Goal: Task Accomplishment & Management: Manage account settings

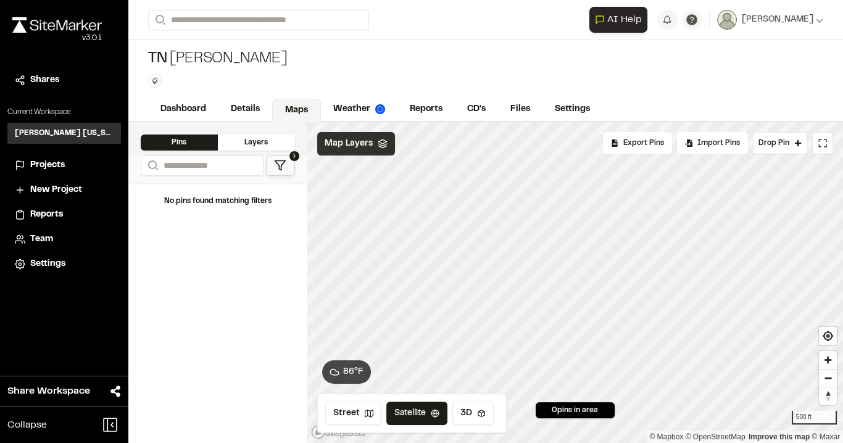
click at [384, 144] on icon at bounding box center [383, 144] width 10 height 10
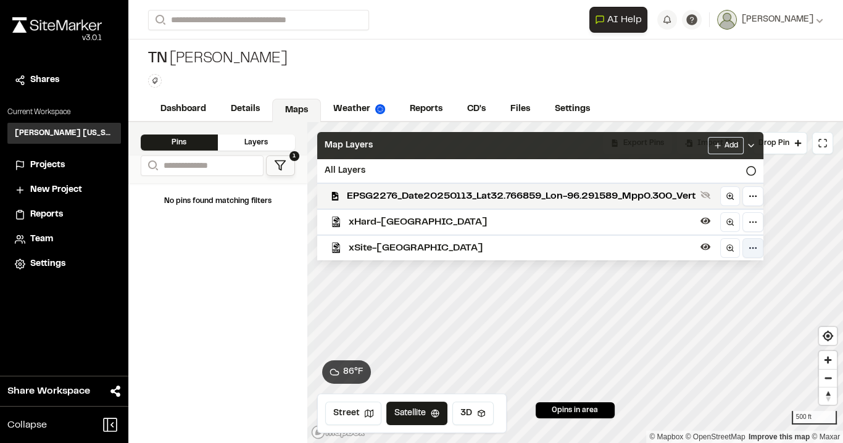
click at [763, 247] on html "Close sidebar v 3.0.1 Shares Current Workspace [PERSON_NAME] [US_STATE] KH Proj…" at bounding box center [421, 221] width 843 height 443
click at [688, 270] on div "Edit" at bounding box center [714, 272] width 102 height 21
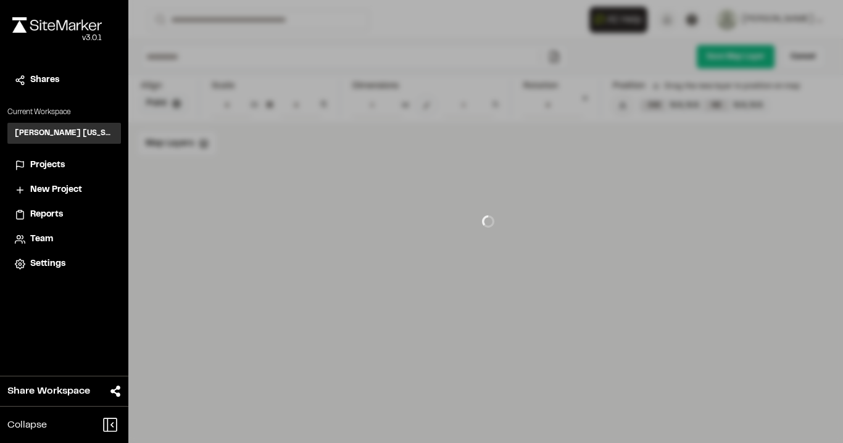
type input "********"
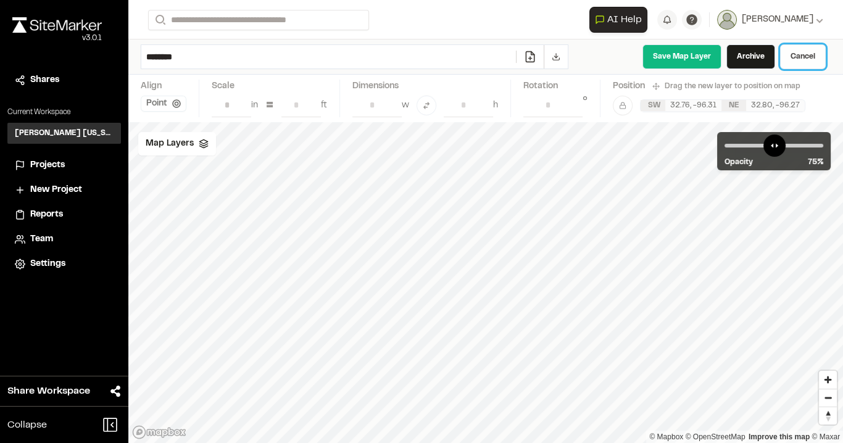
click at [810, 51] on link "Cancel" at bounding box center [803, 56] width 46 height 25
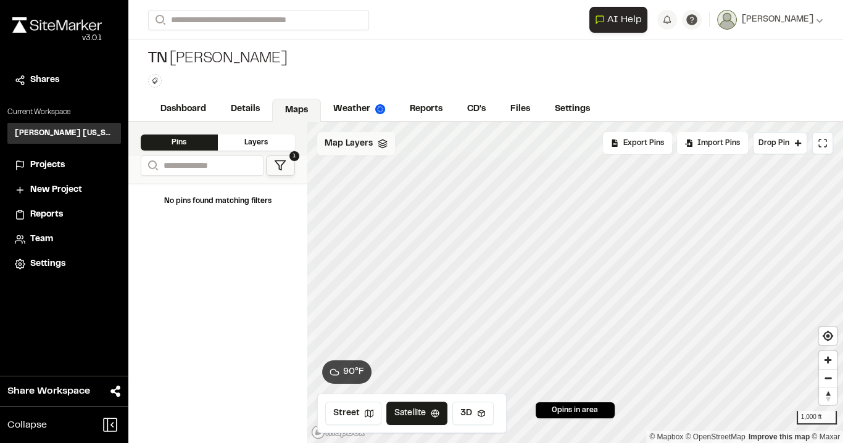
click at [365, 142] on span "Map Layers" at bounding box center [349, 144] width 48 height 14
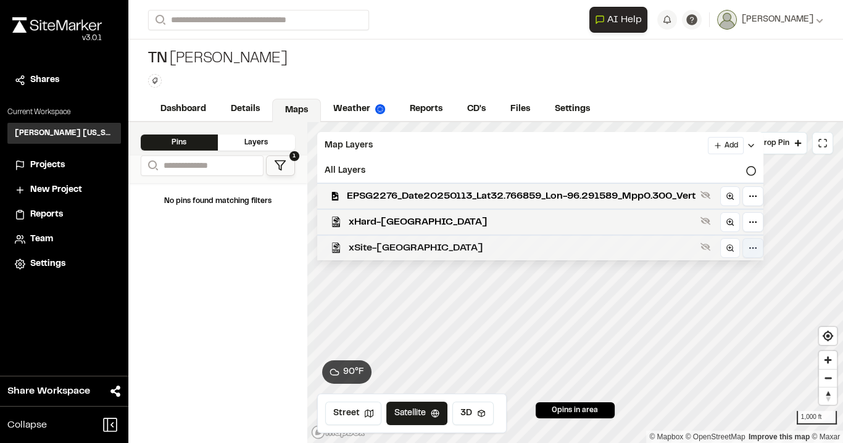
click at [756, 247] on html "Close sidebar v 3.0.1 Shares Current Workspace [PERSON_NAME] [US_STATE] KH Proj…" at bounding box center [421, 221] width 843 height 443
click at [721, 273] on div "Edit" at bounding box center [714, 272] width 102 height 21
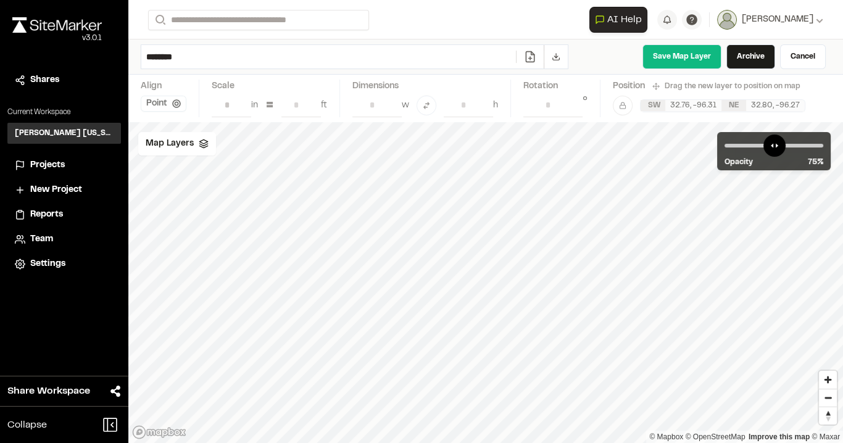
click at [535, 54] on icon at bounding box center [530, 57] width 12 height 12
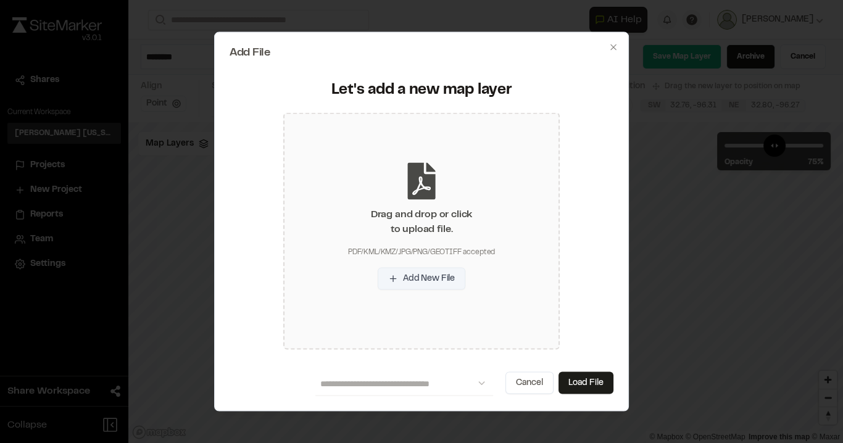
click at [428, 283] on button "Add New File" at bounding box center [422, 278] width 88 height 22
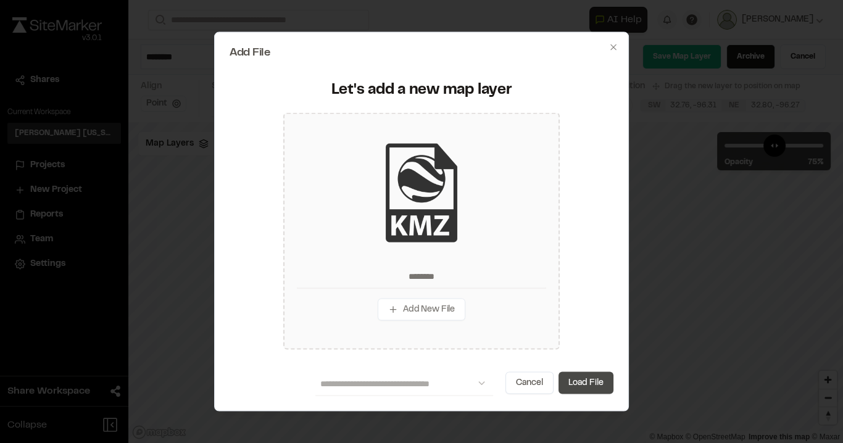
click at [589, 383] on button "Load File" at bounding box center [586, 383] width 55 height 22
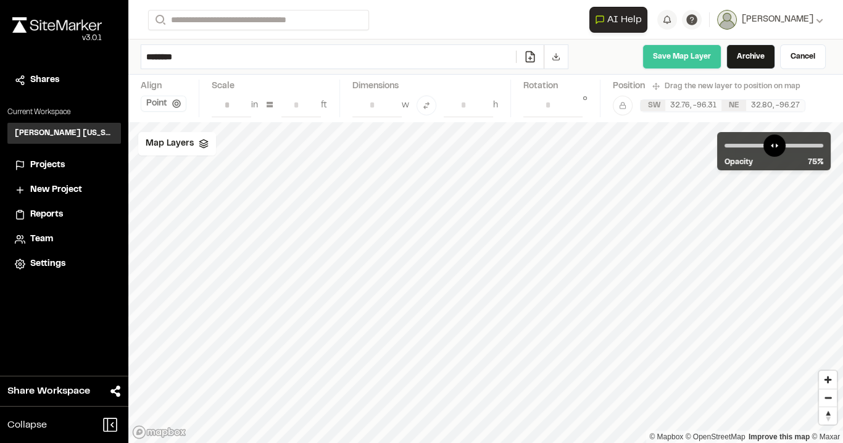
click at [672, 56] on link "Save Map Layer" at bounding box center [681, 56] width 79 height 25
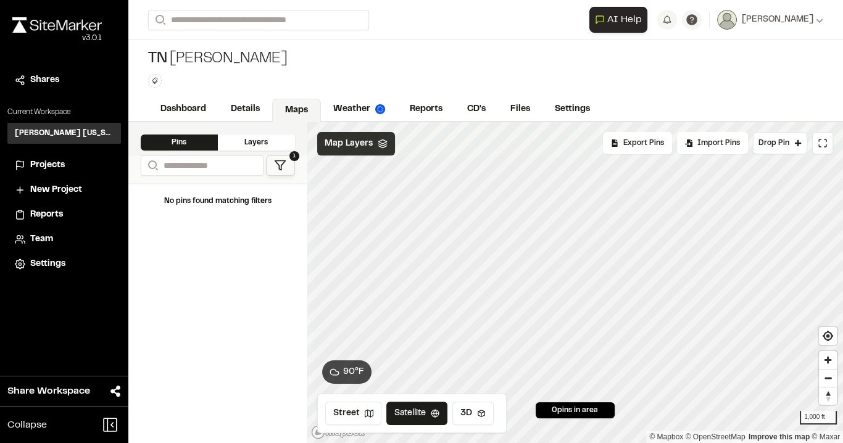
click at [380, 151] on div "Map Layers" at bounding box center [356, 143] width 78 height 23
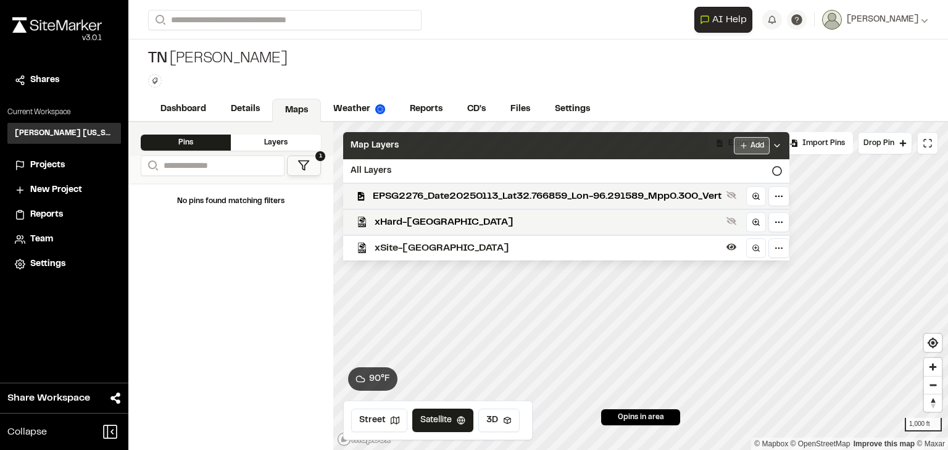
click at [755, 146] on html "Close sidebar v 3.0.1 Shares Current Workspace [PERSON_NAME] [US_STATE] KH Proj…" at bounding box center [474, 225] width 948 height 450
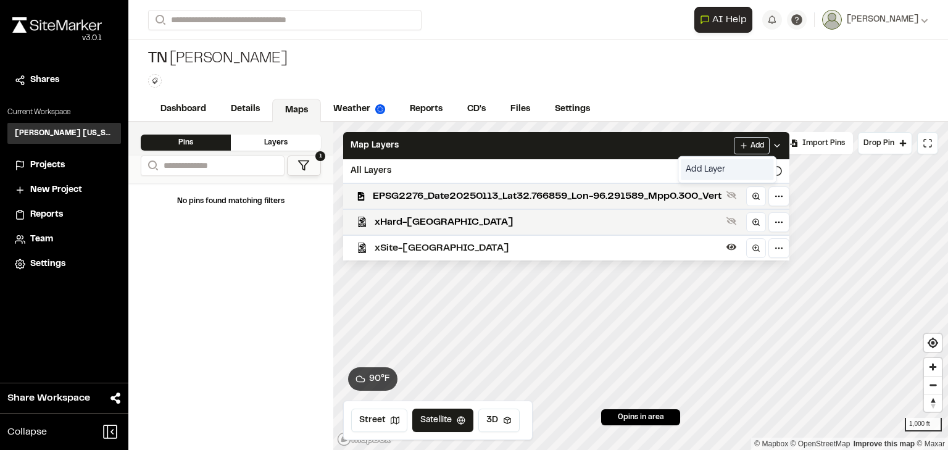
click at [723, 168] on link "Add Layer" at bounding box center [727, 169] width 93 height 21
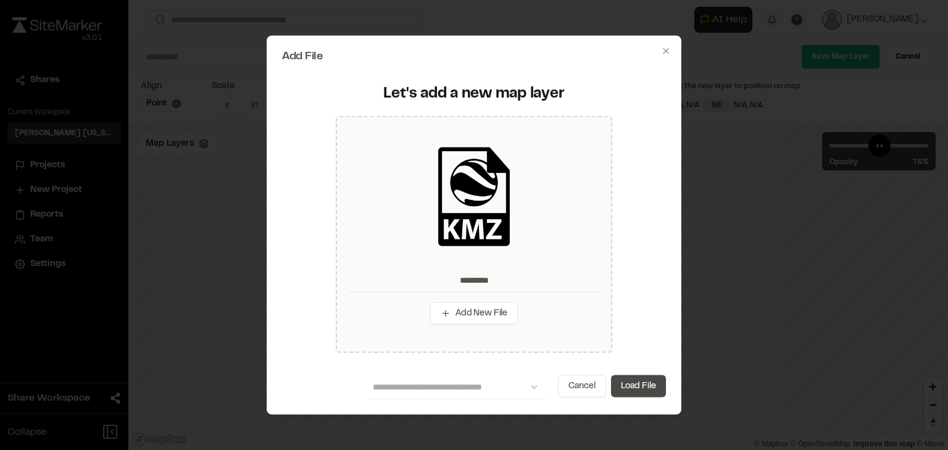
click at [634, 383] on button "Load File" at bounding box center [638, 386] width 55 height 22
type input "*********"
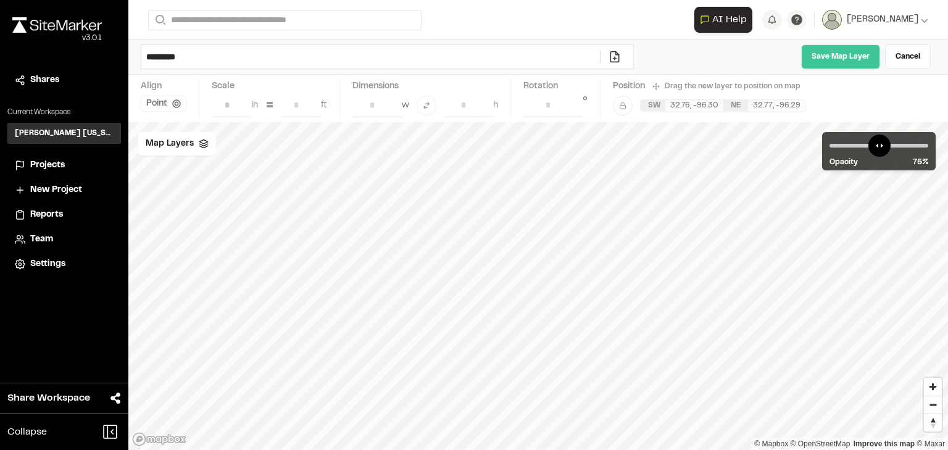
click at [831, 61] on link "Save Map Layer" at bounding box center [840, 56] width 79 height 25
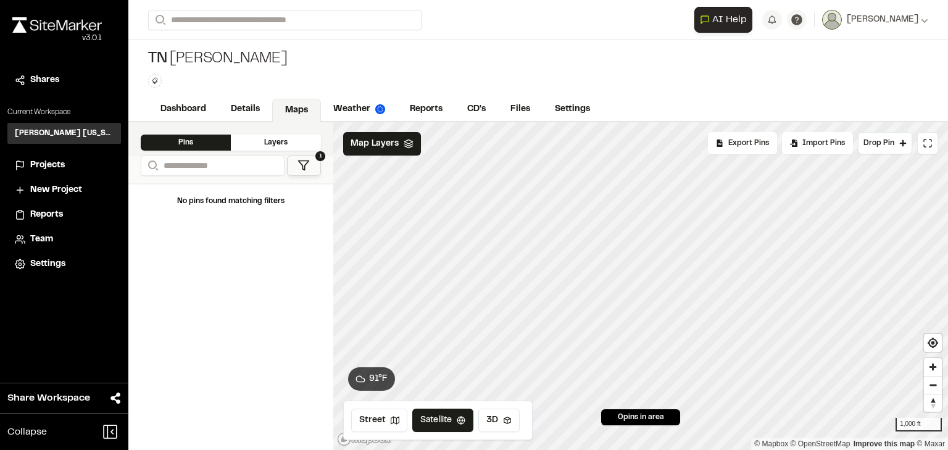
click at [262, 139] on div "Layers" at bounding box center [276, 143] width 90 height 16
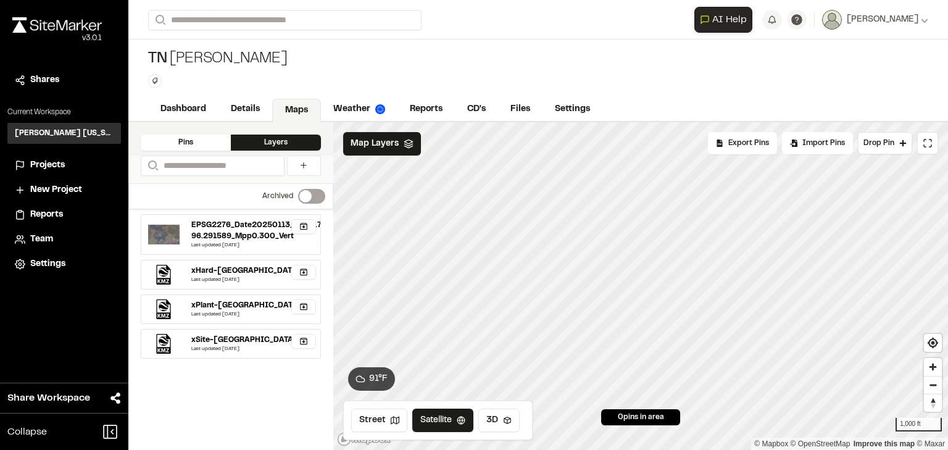
drag, startPoint x: 190, startPoint y: 145, endPoint x: 230, endPoint y: 146, distance: 40.1
click at [190, 145] on div "Pins" at bounding box center [186, 143] width 90 height 16
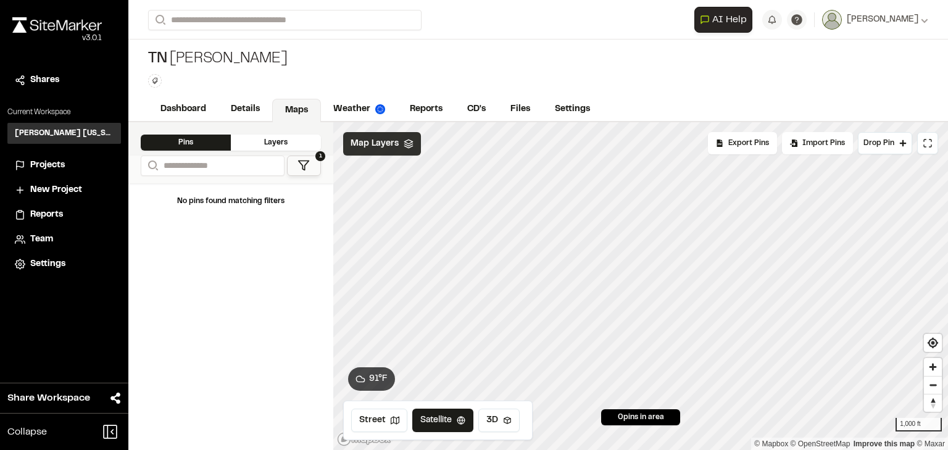
click at [404, 143] on icon at bounding box center [409, 144] width 10 height 10
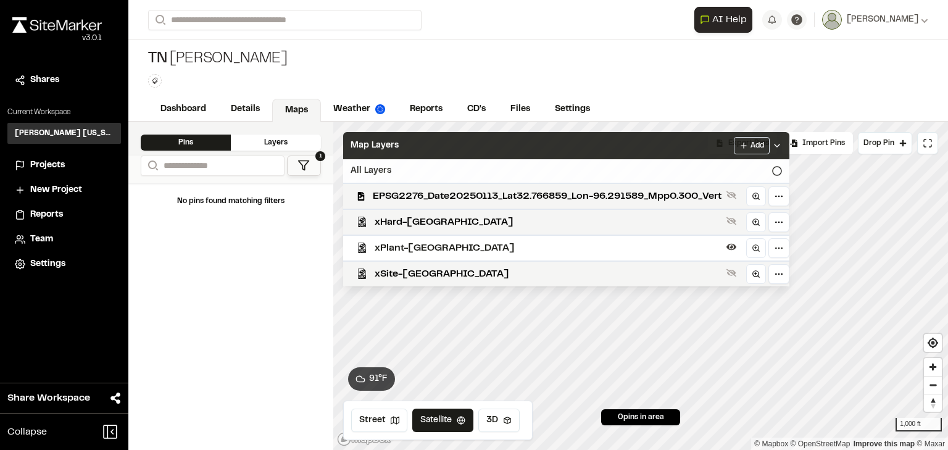
click at [782, 170] on icon at bounding box center [777, 171] width 10 height 10
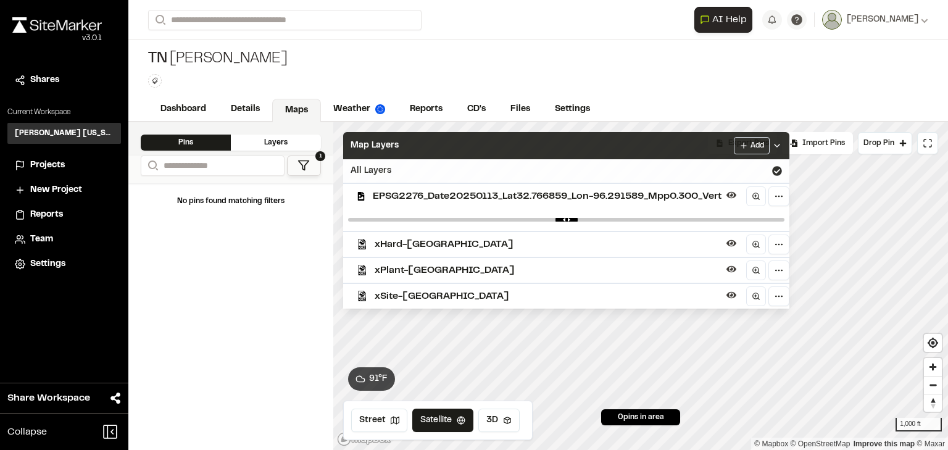
click at [780, 144] on polyline at bounding box center [777, 145] width 5 height 2
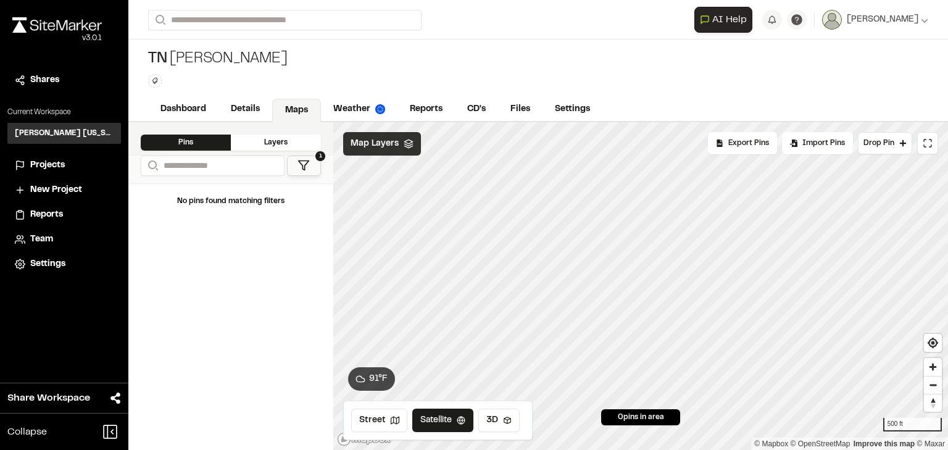
click at [413, 136] on div "Map Layers" at bounding box center [382, 143] width 78 height 23
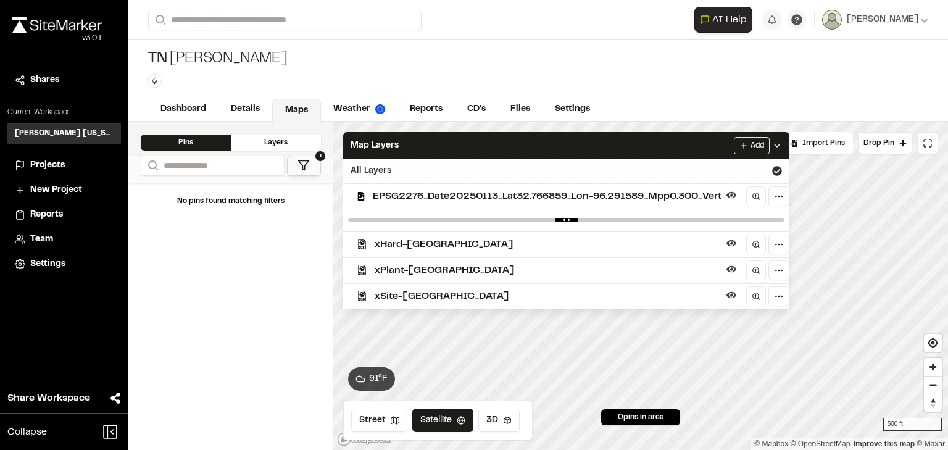
click at [781, 171] on icon at bounding box center [777, 171] width 10 height 10
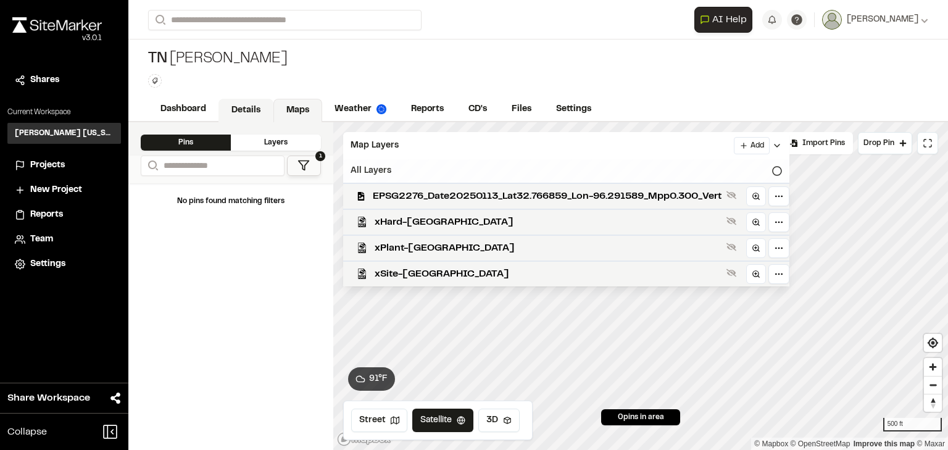
click at [239, 112] on link "Details" at bounding box center [245, 110] width 55 height 23
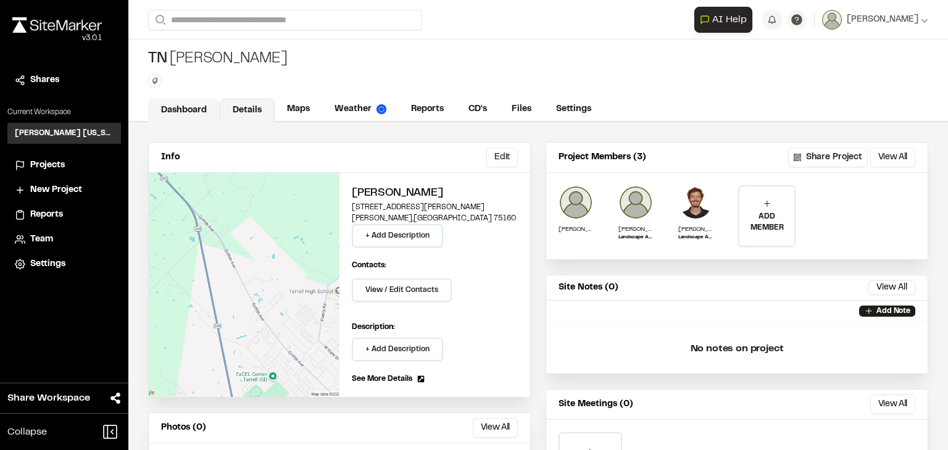
click at [176, 111] on link "Dashboard" at bounding box center [184, 110] width 72 height 23
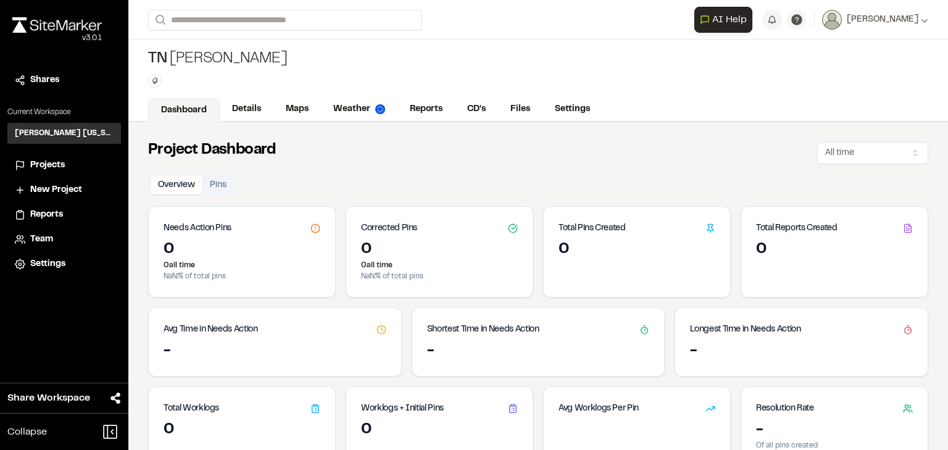
click at [63, 133] on h3 "[PERSON_NAME] [US_STATE]" at bounding box center [64, 133] width 99 height 11
click at [297, 106] on link "Maps" at bounding box center [297, 110] width 49 height 23
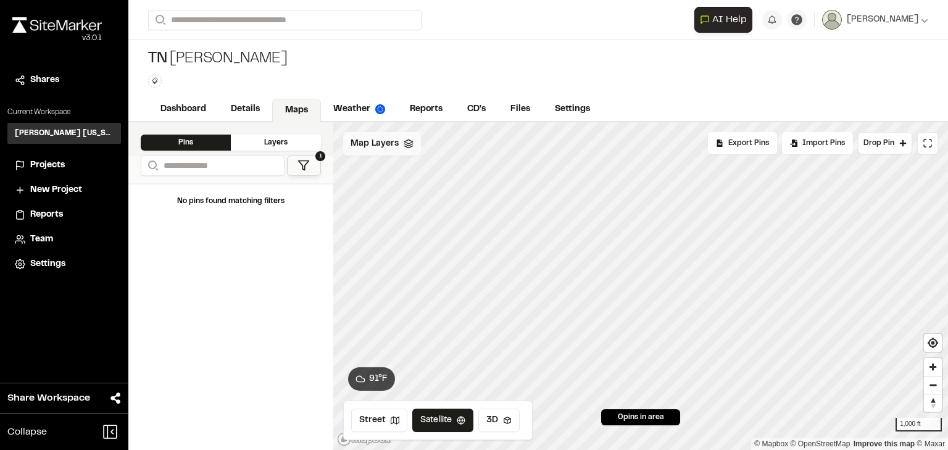
click at [412, 148] on div "Map Layers" at bounding box center [382, 143] width 78 height 23
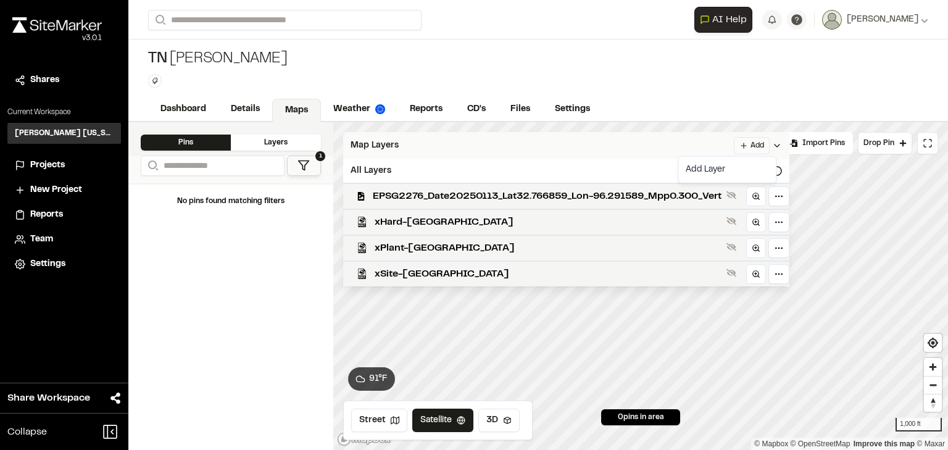
click at [752, 146] on html "Close sidebar v 3.0.1 Shares Current Workspace [PERSON_NAME] [US_STATE] KH Proj…" at bounding box center [474, 225] width 948 height 450
click at [719, 172] on link "Add Layer" at bounding box center [727, 169] width 93 height 21
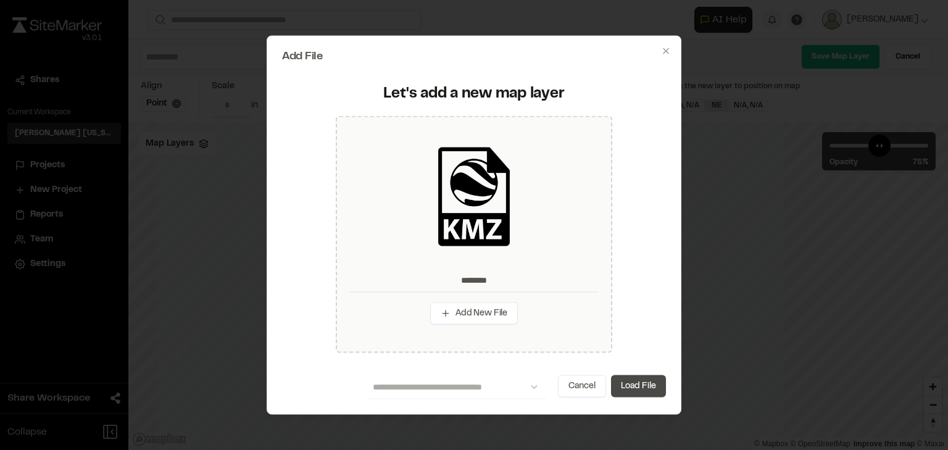
click at [643, 390] on button "Load File" at bounding box center [638, 386] width 55 height 22
type input "********"
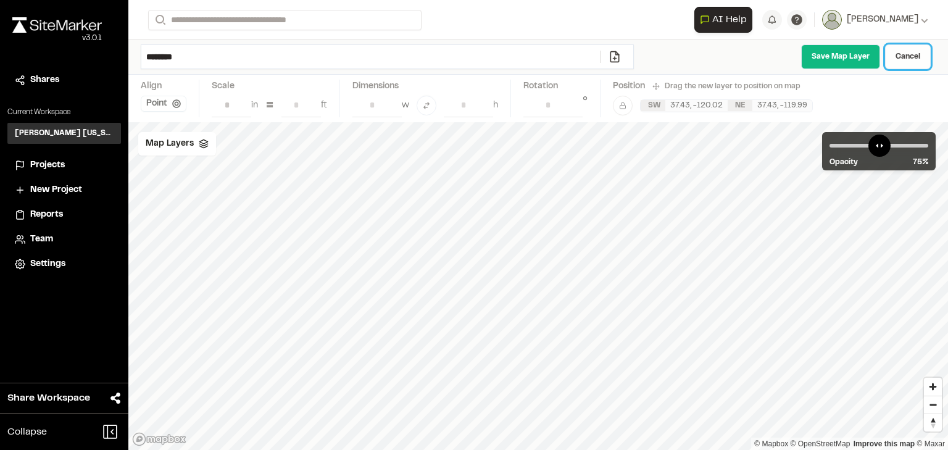
click at [842, 54] on link "Cancel" at bounding box center [908, 56] width 46 height 25
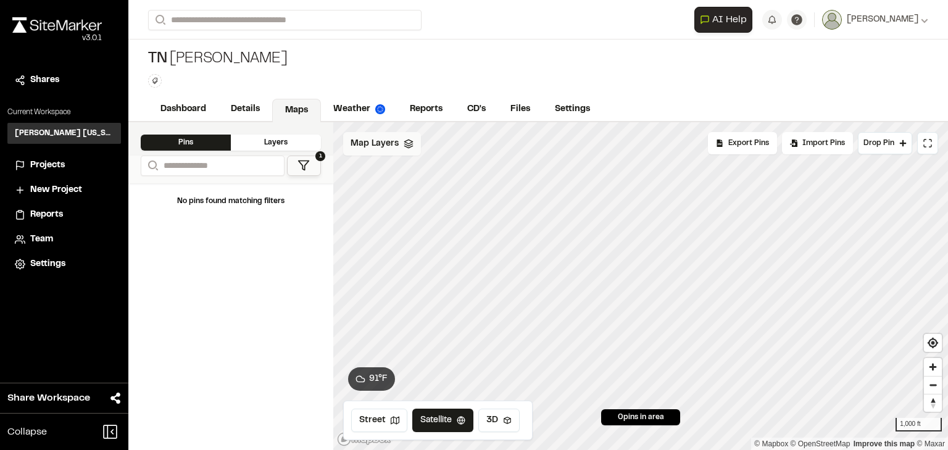
click at [380, 138] on span "Map Layers" at bounding box center [375, 144] width 48 height 14
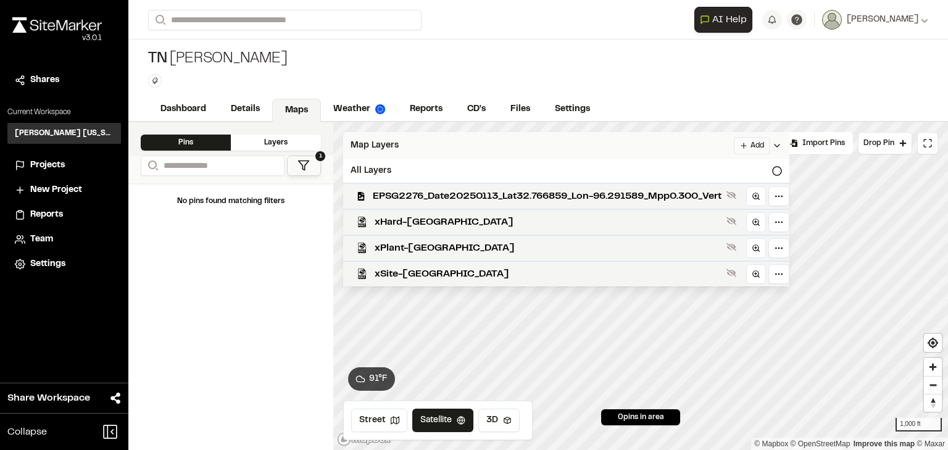
click at [766, 144] on html "Close sidebar v 3.0.1 Shares Current Workspace [PERSON_NAME] [US_STATE] KH Proj…" at bounding box center [474, 225] width 948 height 450
click at [701, 168] on link "Add Layer" at bounding box center [727, 169] width 93 height 21
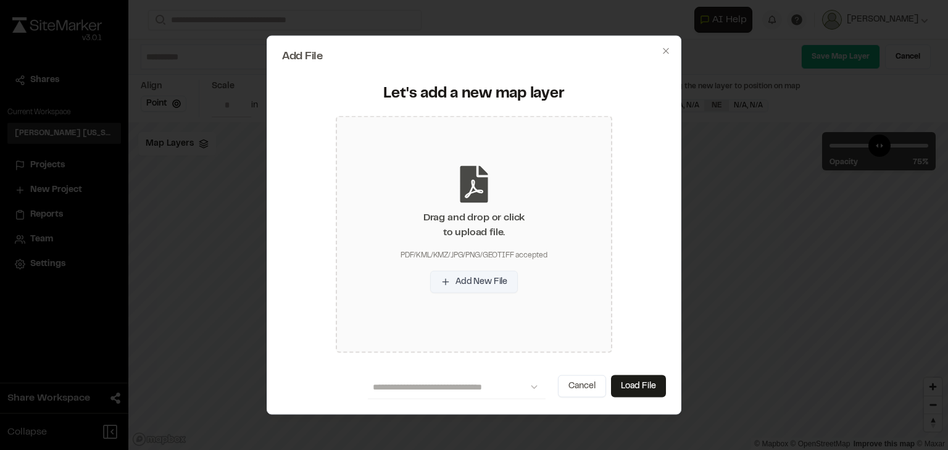
click at [477, 279] on button "Add New File" at bounding box center [474, 282] width 88 height 22
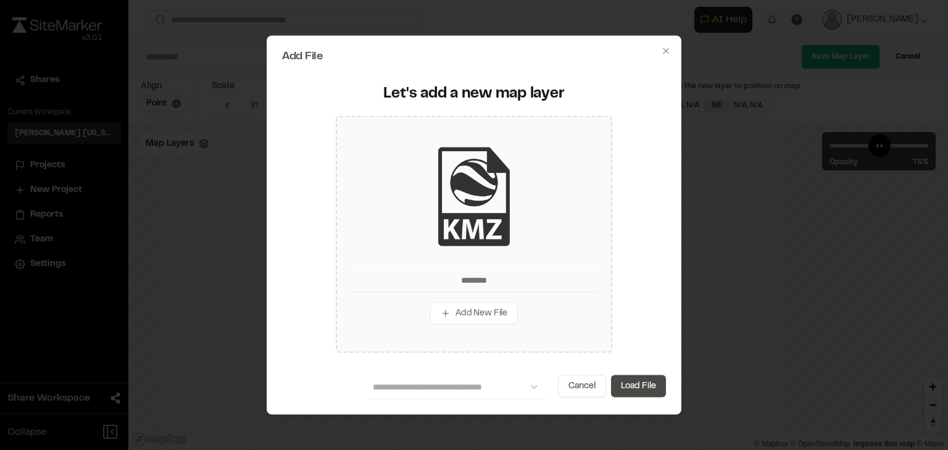
click at [646, 388] on button "Load File" at bounding box center [638, 386] width 55 height 22
type input "********"
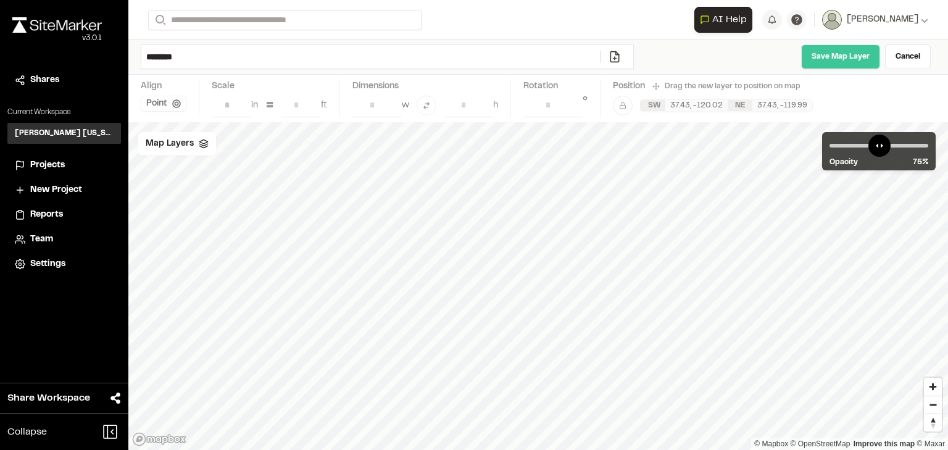
click at [830, 56] on link "Save Map Layer" at bounding box center [840, 56] width 79 height 25
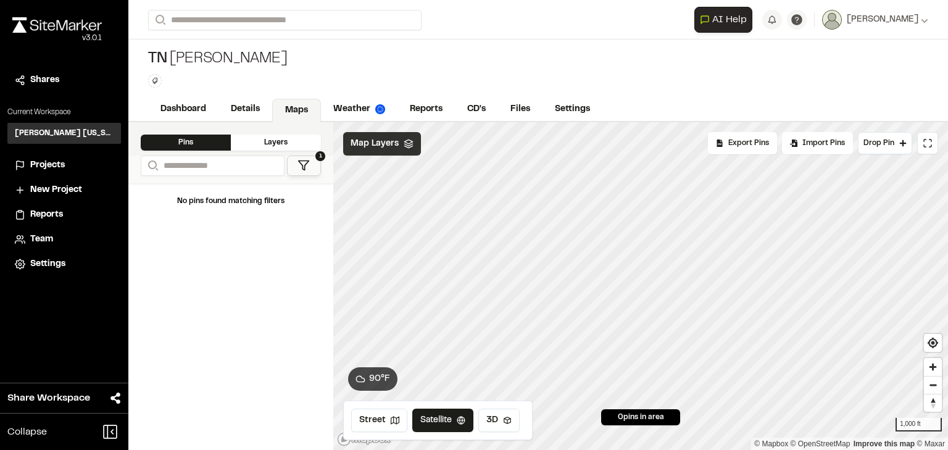
click at [410, 143] on icon at bounding box center [409, 144] width 10 height 10
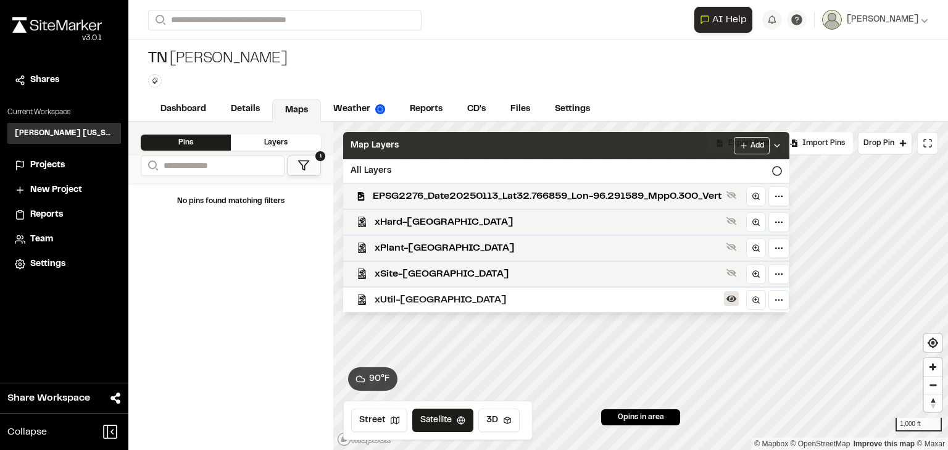
click at [736, 298] on icon at bounding box center [731, 299] width 10 height 10
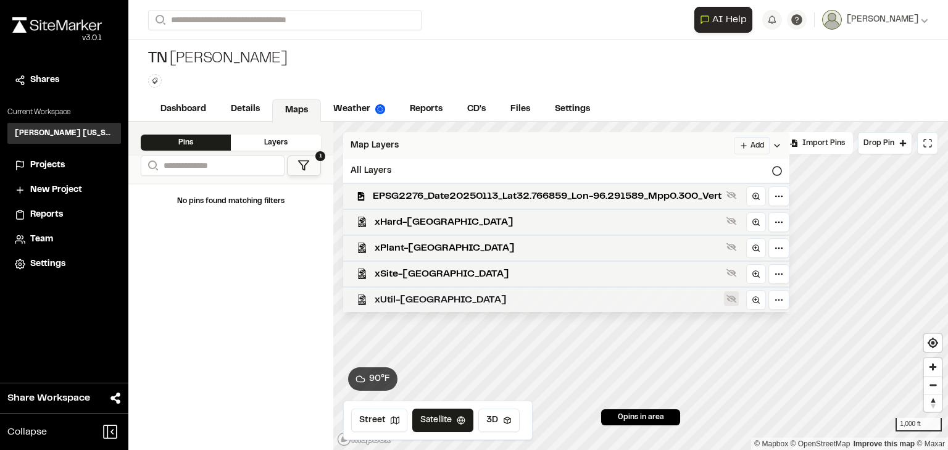
click at [736, 296] on icon at bounding box center [731, 299] width 10 height 10
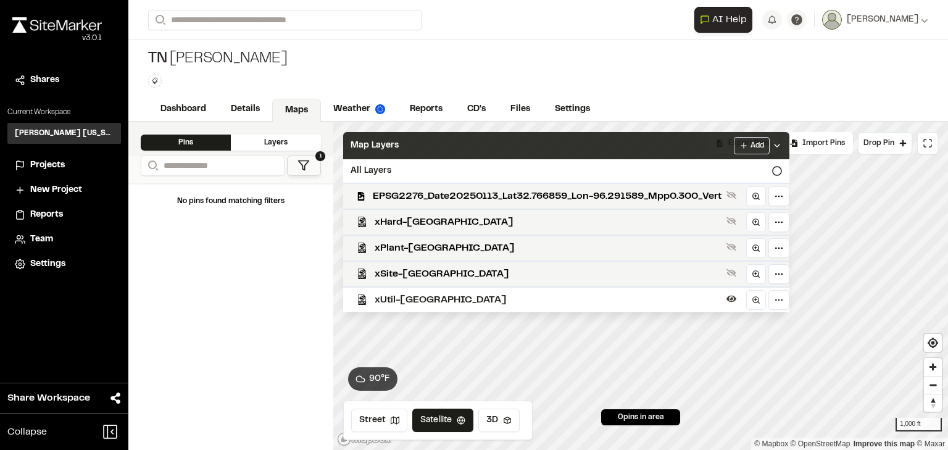
click at [782, 143] on icon at bounding box center [777, 146] width 10 height 10
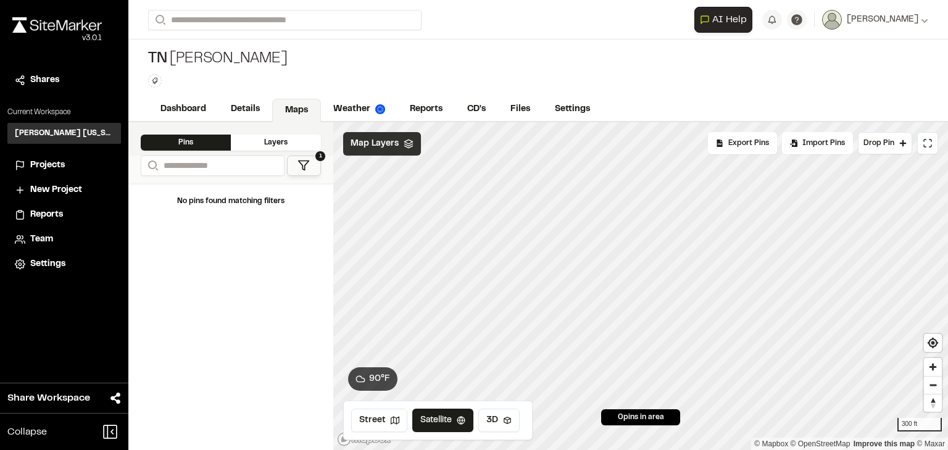
click at [405, 141] on polygon at bounding box center [408, 141] width 8 height 4
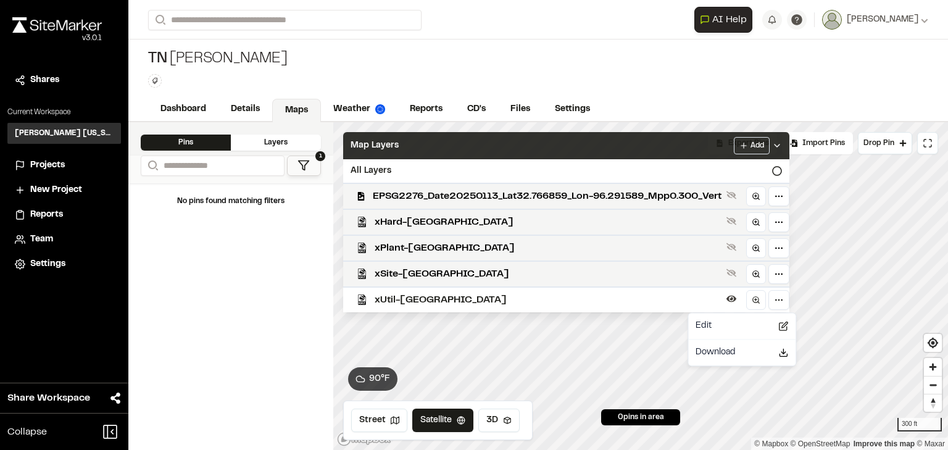
click at [792, 301] on html "Close sidebar v 3.0.1 Shares Current Workspace [PERSON_NAME] [US_STATE] KH Proj…" at bounding box center [474, 225] width 948 height 450
click at [720, 324] on div "Edit" at bounding box center [742, 325] width 102 height 21
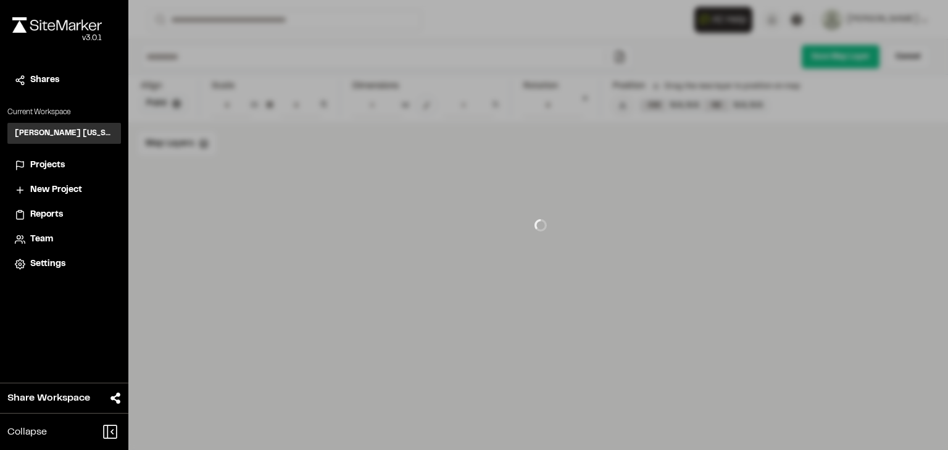
type input "********"
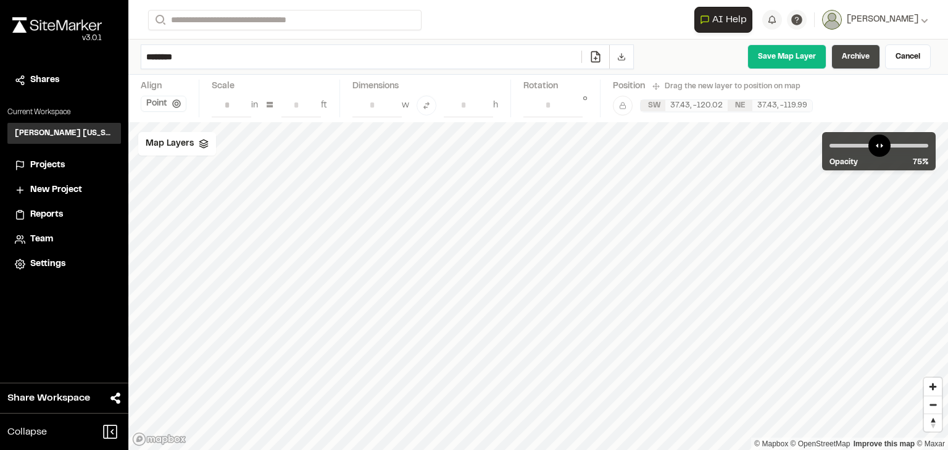
click at [842, 58] on link "Archive" at bounding box center [855, 56] width 49 height 25
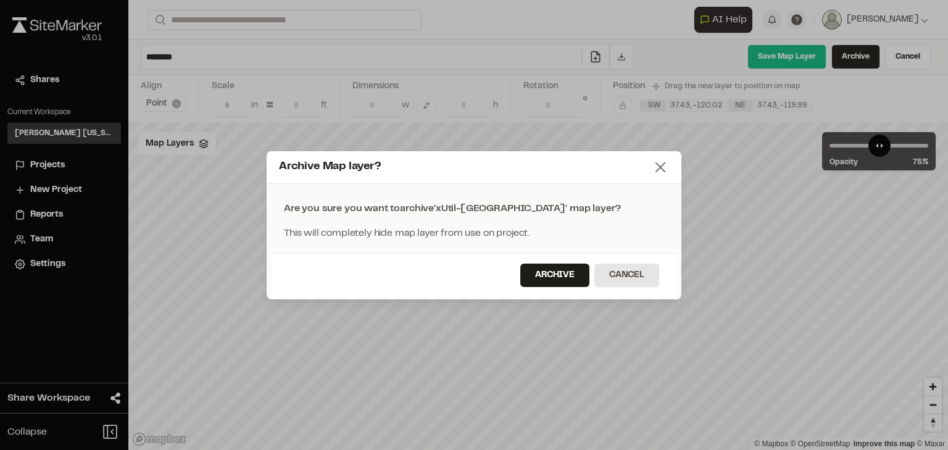
click at [662, 171] on icon at bounding box center [660, 167] width 17 height 17
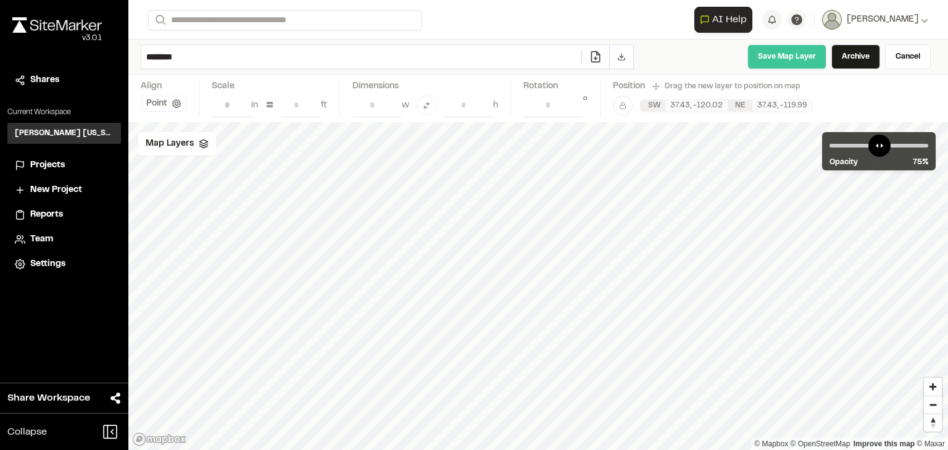
click at [789, 58] on link "Save Map Layer" at bounding box center [786, 56] width 79 height 25
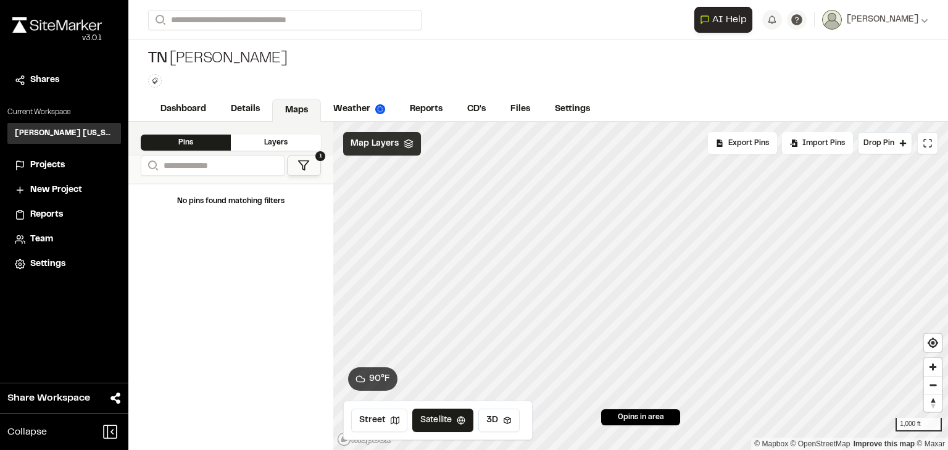
click at [404, 145] on icon at bounding box center [409, 144] width 10 height 10
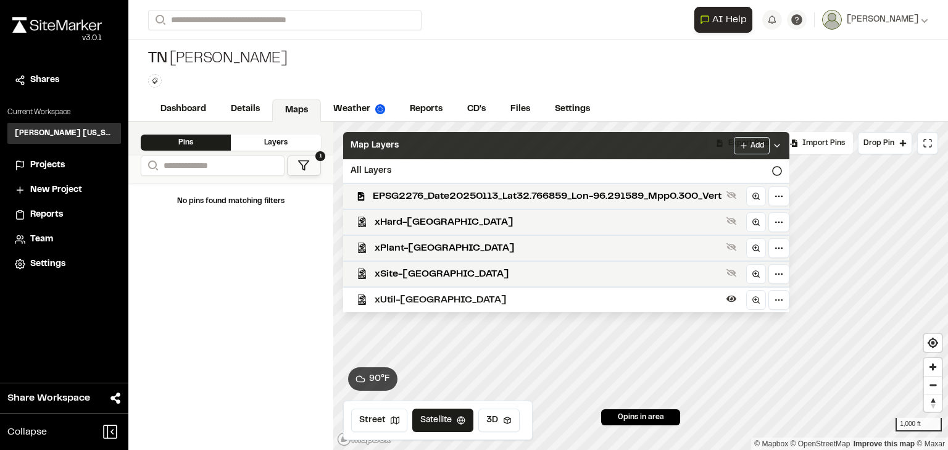
click at [642, 302] on span "xUtil-[GEOGRAPHIC_DATA]" at bounding box center [548, 300] width 347 height 15
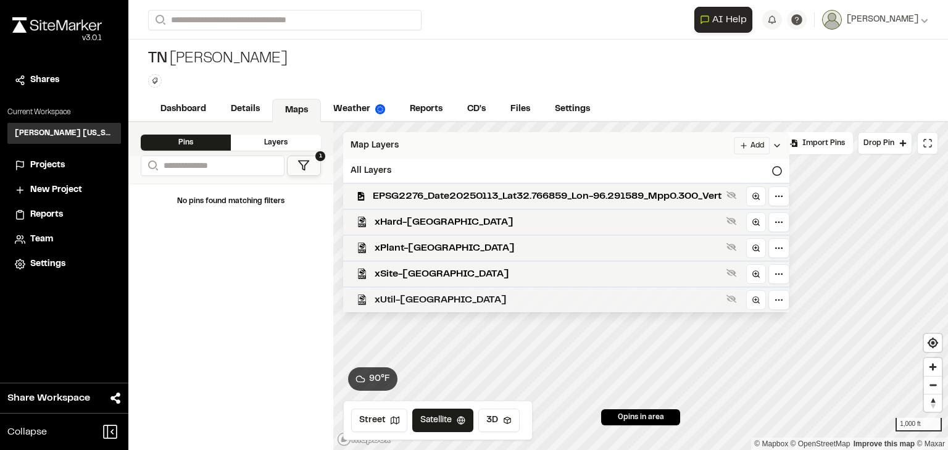
click at [709, 304] on span "xUtil-[GEOGRAPHIC_DATA]" at bounding box center [548, 300] width 347 height 15
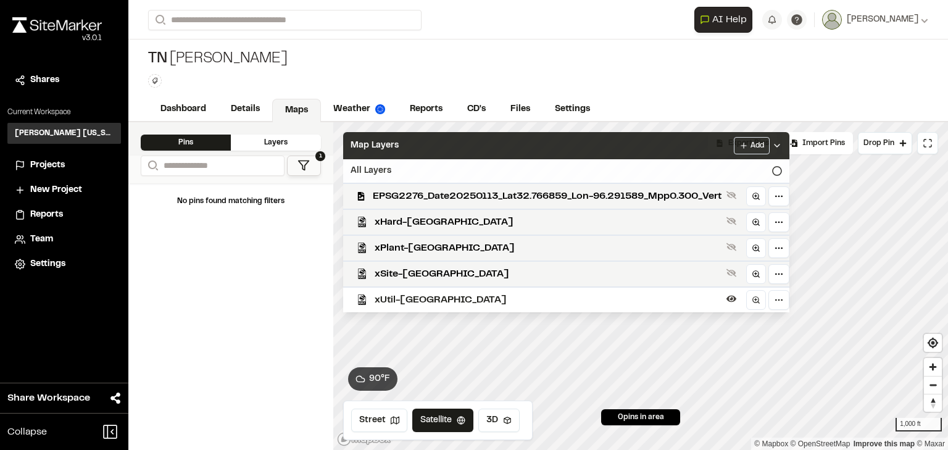
click at [782, 170] on icon at bounding box center [777, 171] width 10 height 10
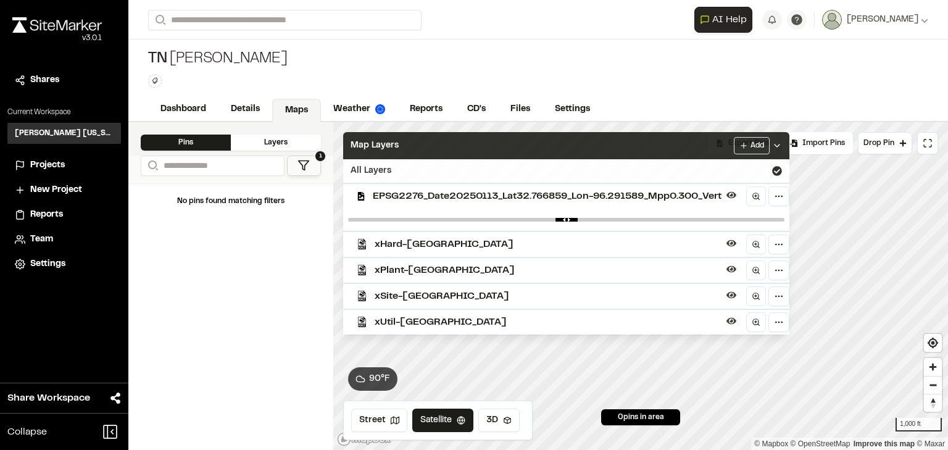
click at [781, 148] on icon at bounding box center [777, 146] width 10 height 10
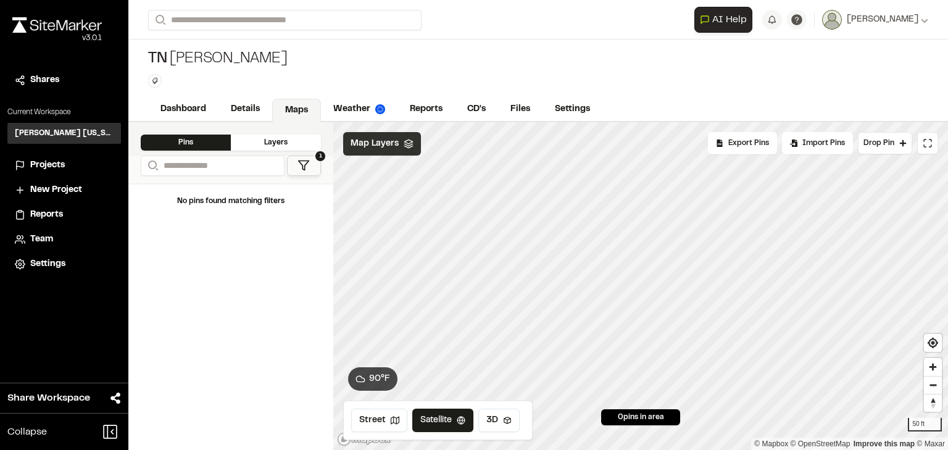
click at [414, 145] on div "Map Layers" at bounding box center [382, 143] width 78 height 23
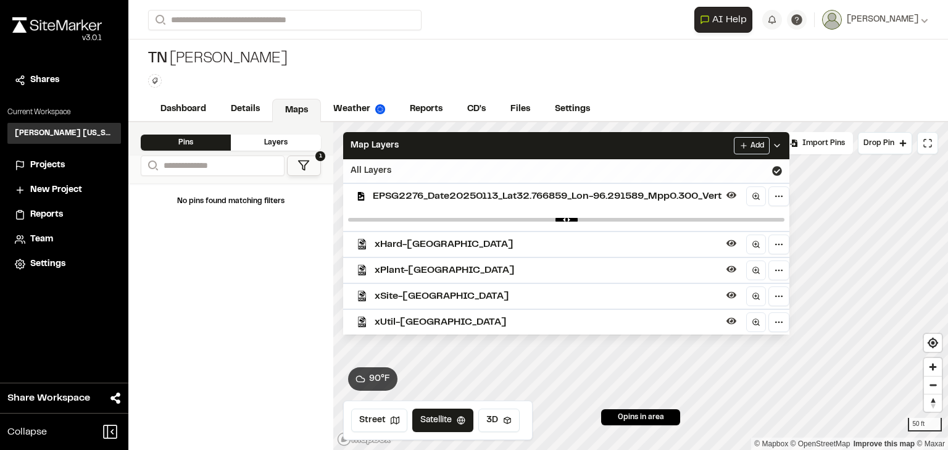
click at [781, 170] on icon at bounding box center [777, 171] width 10 height 10
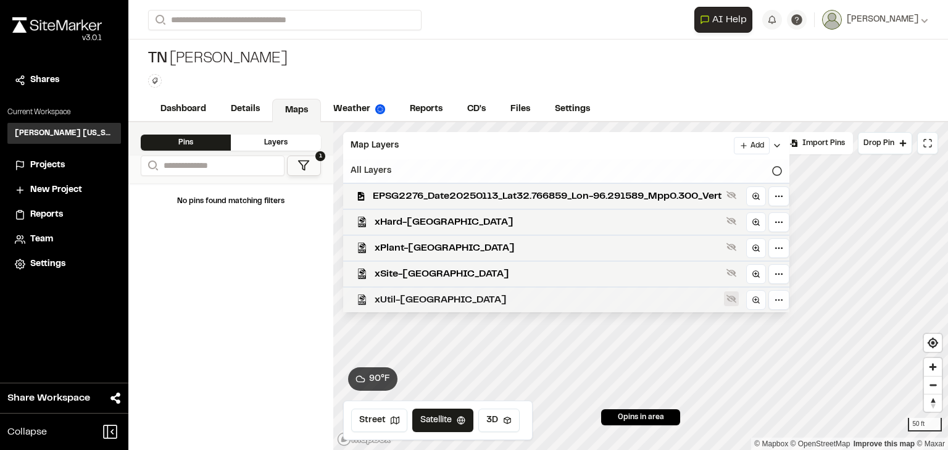
click at [735, 301] on icon at bounding box center [731, 299] width 10 height 10
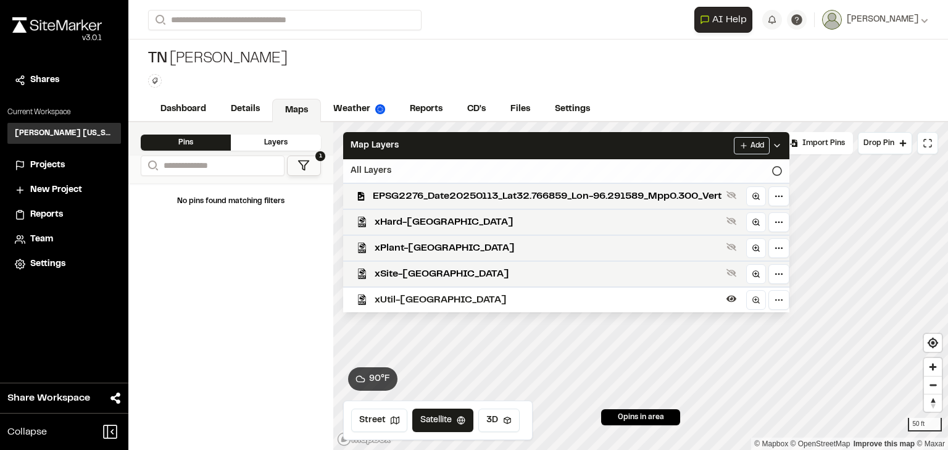
click at [637, 306] on span "xUtil-[GEOGRAPHIC_DATA]" at bounding box center [548, 300] width 347 height 15
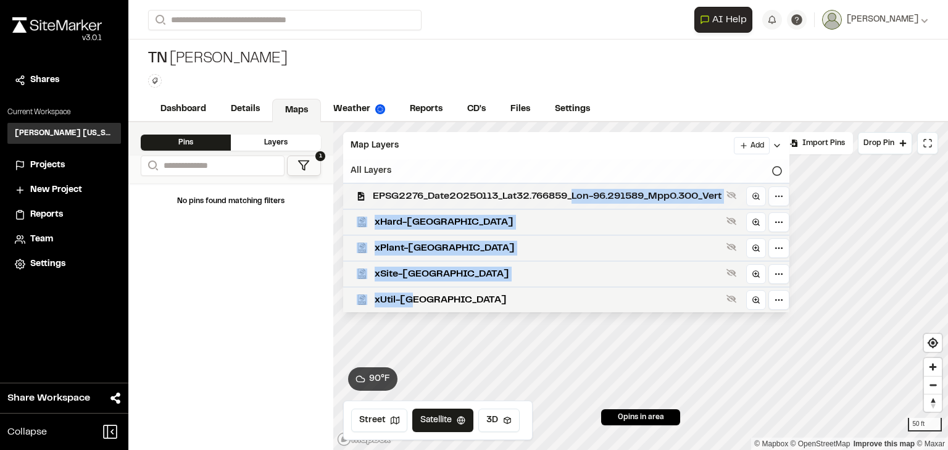
drag, startPoint x: 590, startPoint y: 296, endPoint x: 573, endPoint y: 195, distance: 102.0
click at [573, 195] on div "EPSG2276_Date20250113_Lat32.766859_Lon-96.291589_Mpp0.300_Vert xHard-TN xPlant-…" at bounding box center [566, 248] width 446 height 130
click at [612, 306] on span "xUtil-[GEOGRAPHIC_DATA]" at bounding box center [548, 300] width 347 height 15
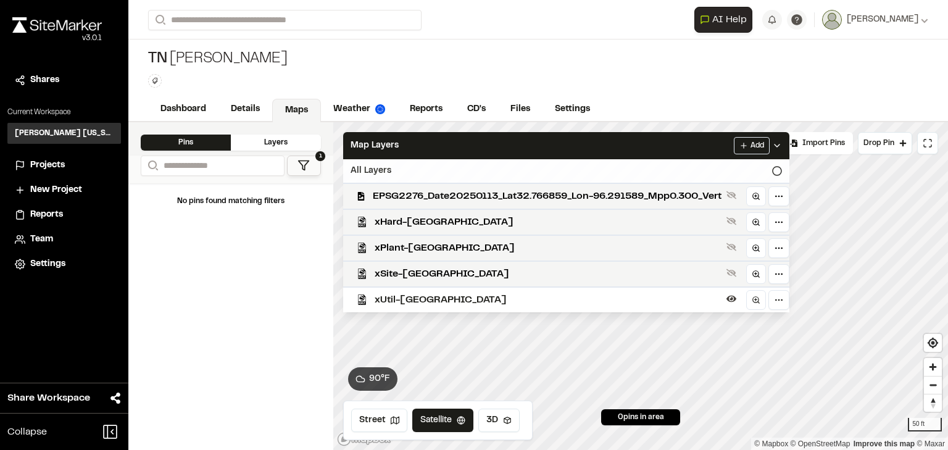
click at [612, 306] on span "xUtil-[GEOGRAPHIC_DATA]" at bounding box center [548, 300] width 347 height 15
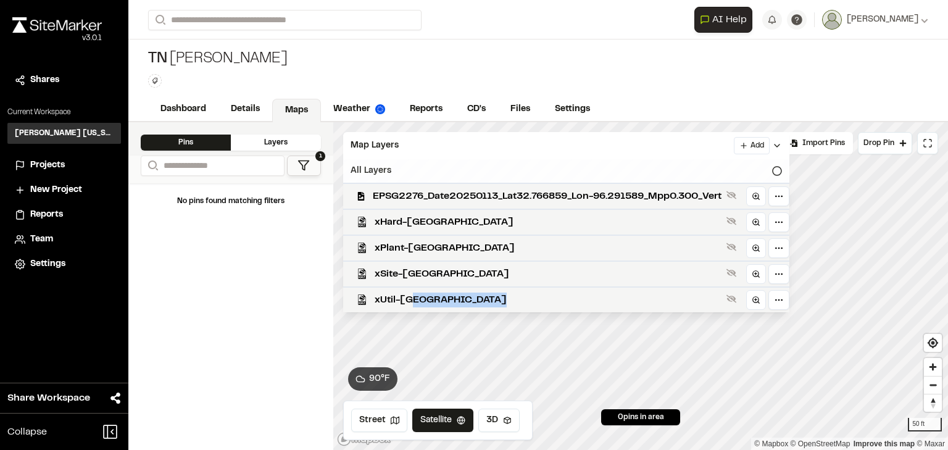
click at [612, 306] on span "xUtil-[GEOGRAPHIC_DATA]" at bounding box center [548, 300] width 347 height 15
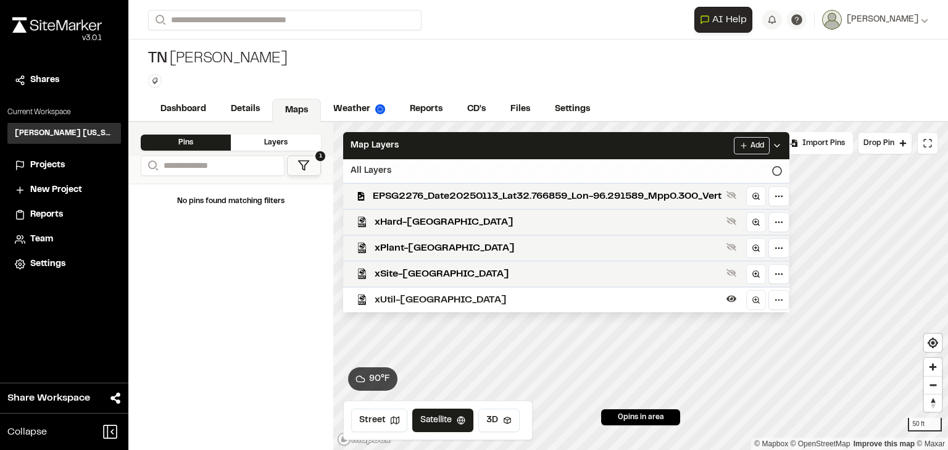
click at [782, 146] on icon at bounding box center [777, 146] width 10 height 10
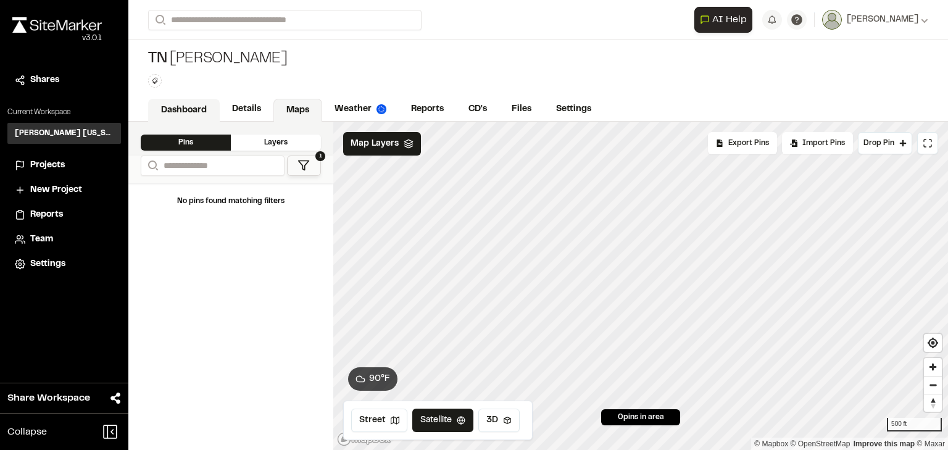
click at [183, 107] on link "Dashboard" at bounding box center [184, 110] width 72 height 23
